Goal: Transaction & Acquisition: Purchase product/service

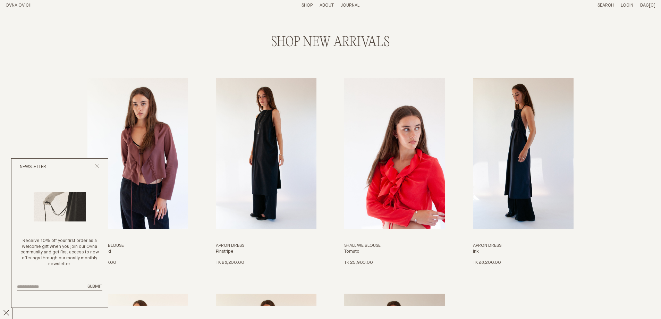
scroll to position [903, 0]
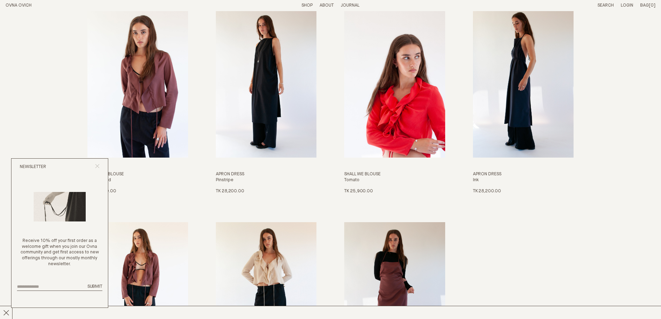
click at [99, 167] on line "Close popup" at bounding box center [97, 166] width 4 height 4
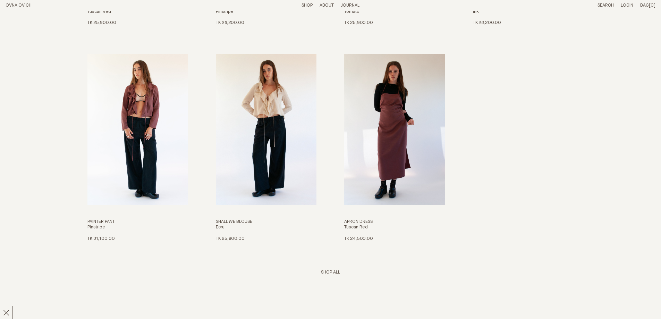
scroll to position [1142, 0]
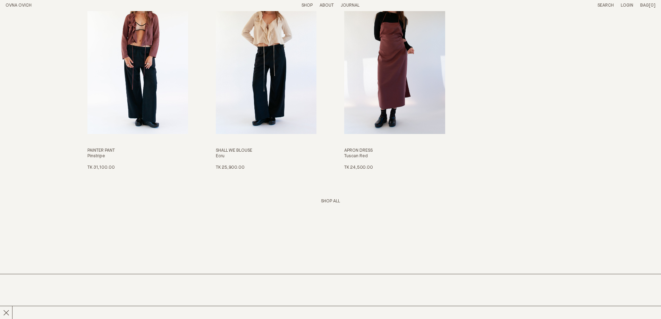
drag, startPoint x: 330, startPoint y: 200, endPoint x: 325, endPoint y: 203, distance: 5.5
click at [330, 200] on link "Shop All" at bounding box center [330, 201] width 19 height 5
click at [332, 203] on link "Shop All" at bounding box center [330, 201] width 19 height 5
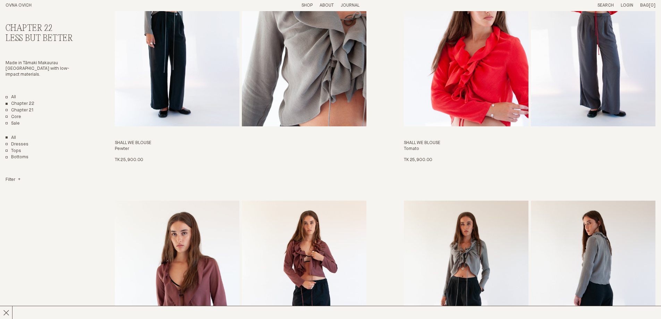
scroll to position [803, 0]
